Goal: Transaction & Acquisition: Subscribe to service/newsletter

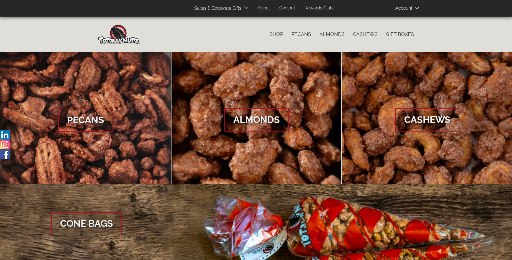
scroll to position [828, 0]
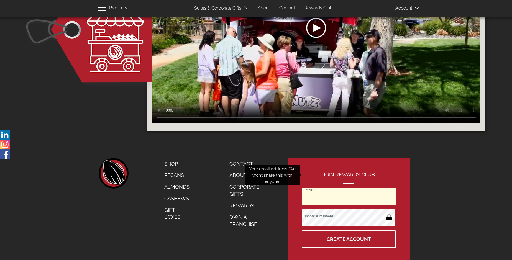
click at [349, 188] on input "Email" at bounding box center [349, 196] width 94 height 17
type input "[PERSON_NAME][EMAIL_ADDRESS][DOMAIN_NAME]"
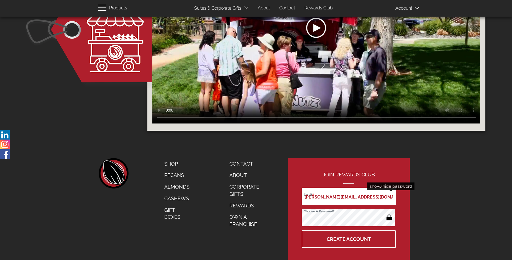
click at [389, 214] on button "button" at bounding box center [389, 218] width 11 height 9
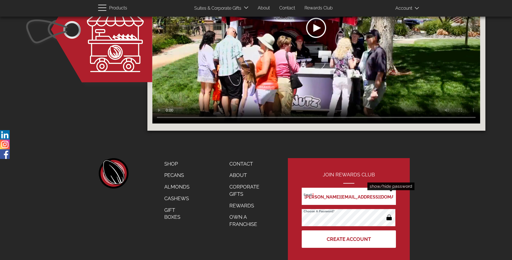
click at [349, 230] on button "Create Account" at bounding box center [349, 238] width 94 height 17
